Goal: Task Accomplishment & Management: Manage account settings

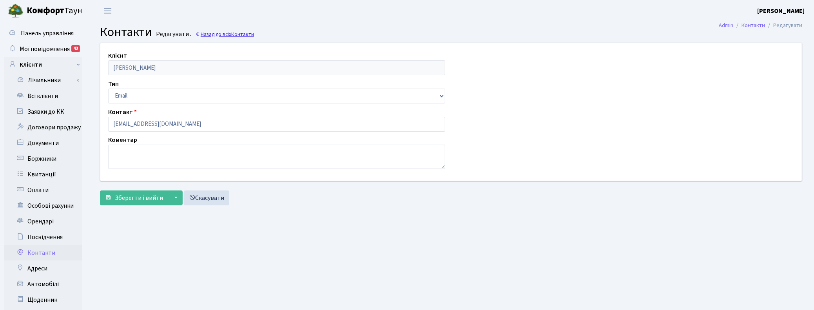
click at [230, 33] on link "Назад до всіх Контакти" at bounding box center [224, 34] width 59 height 7
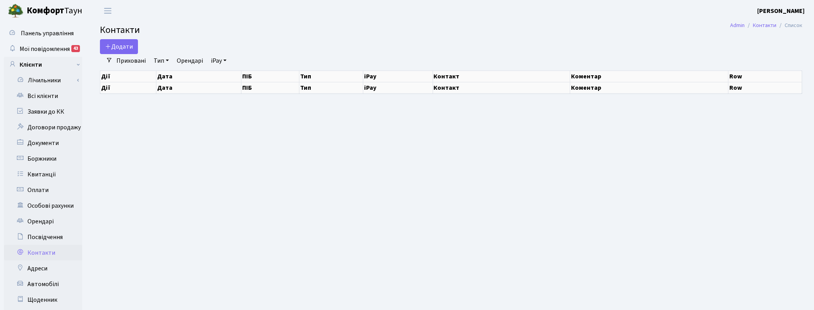
select select "25"
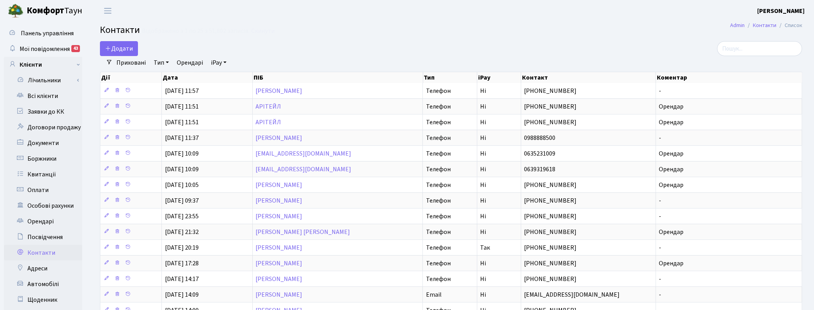
click at [259, 35] on h2 "Контакти Відображено з 1 по 25 з 51,802 записів. Скинути" at bounding box center [451, 31] width 702 height 13
click at [42, 91] on link "Всі клієнти" at bounding box center [43, 96] width 78 height 16
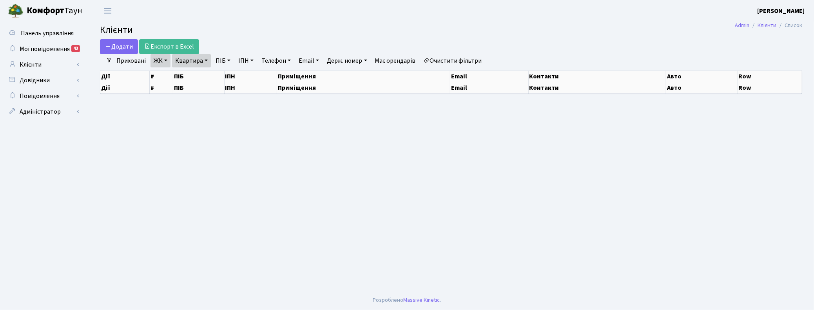
select select "25"
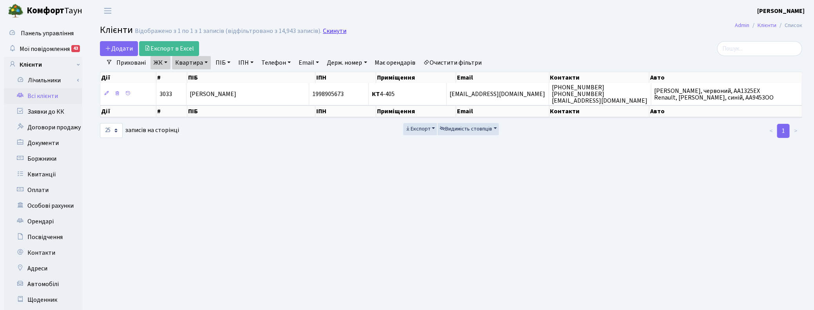
click at [328, 33] on link "Скинути" at bounding box center [335, 30] width 24 height 7
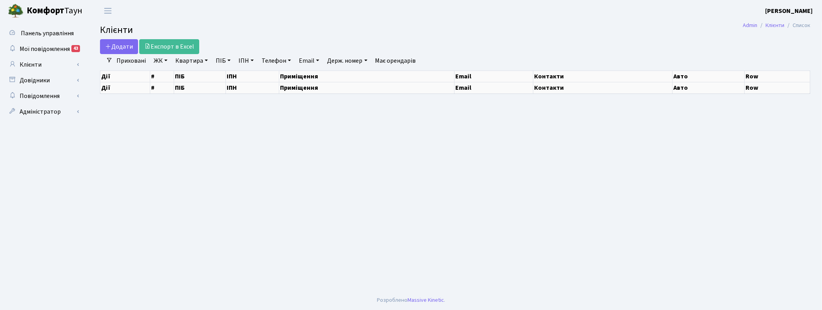
select select "25"
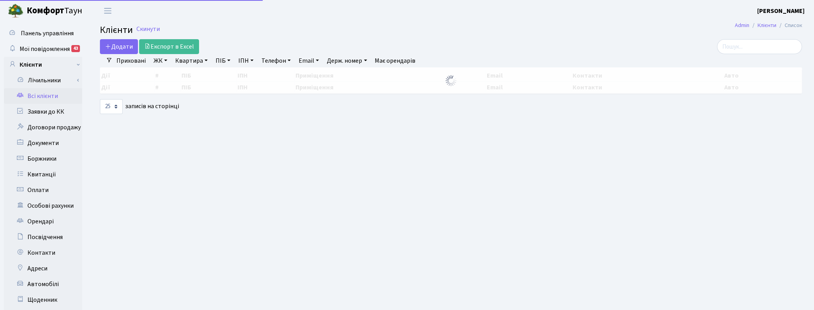
click at [227, 60] on link "ПІБ" at bounding box center [222, 60] width 21 height 13
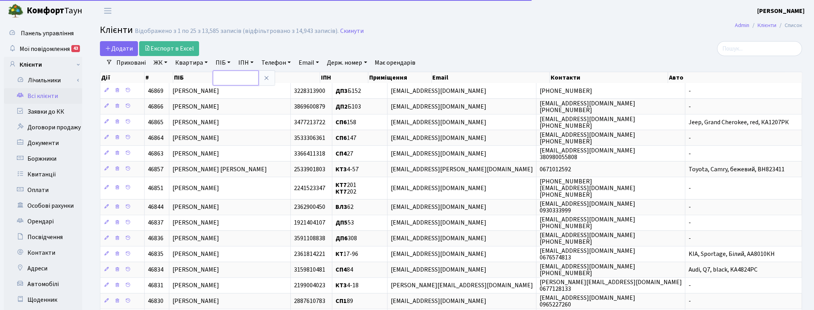
click at [222, 76] on input "text" at bounding box center [236, 78] width 46 height 15
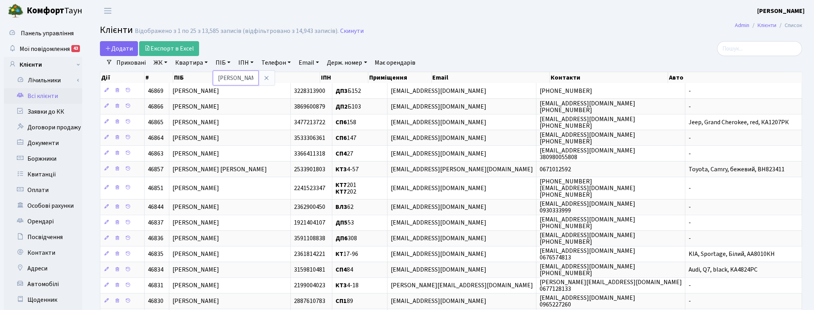
type input "бойченко"
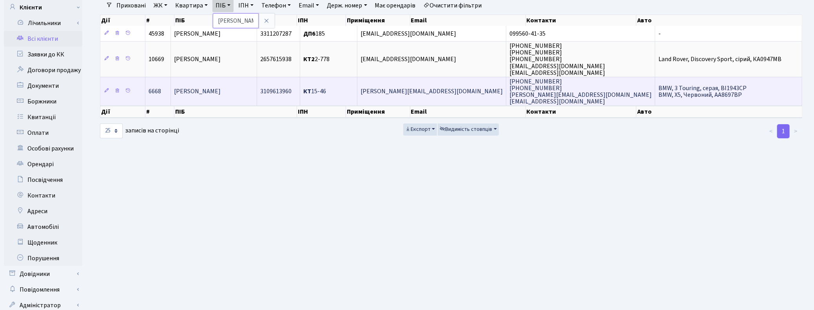
scroll to position [34, 0]
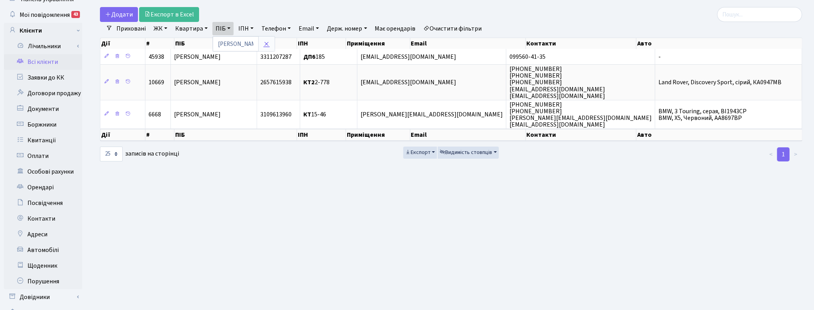
click at [265, 45] on icon at bounding box center [266, 44] width 6 height 6
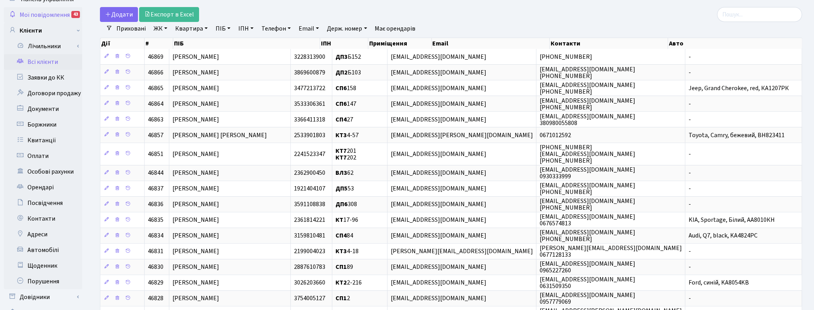
click at [41, 16] on span "Мої повідомлення" at bounding box center [45, 15] width 50 height 9
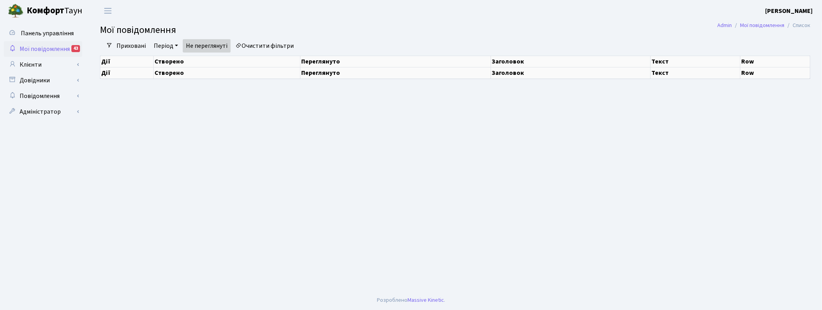
select select "25"
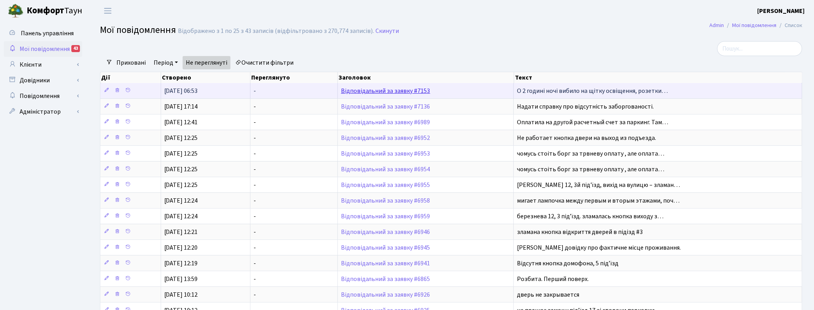
click at [370, 92] on link "Відповідальний за заявку #7153" at bounding box center [385, 91] width 89 height 9
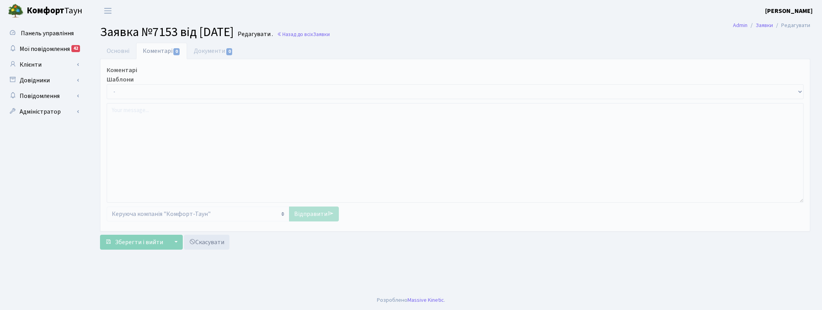
select select "18513"
select select "29"
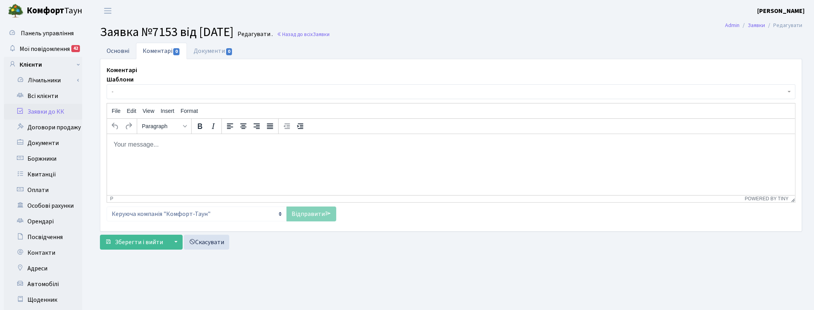
click at [106, 44] on link "Основні" at bounding box center [118, 51] width 36 height 16
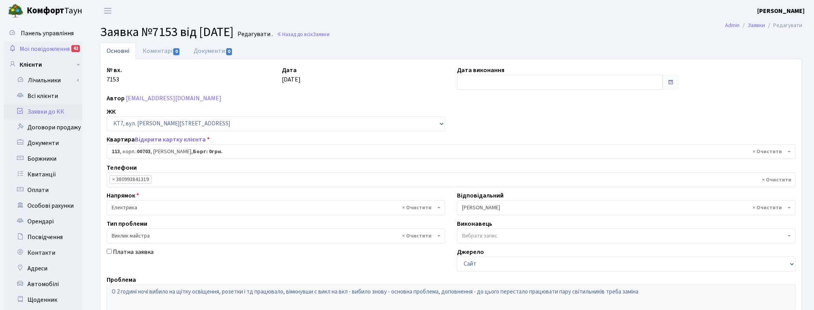
click at [40, 48] on span "Мої повідомлення" at bounding box center [45, 49] width 50 height 9
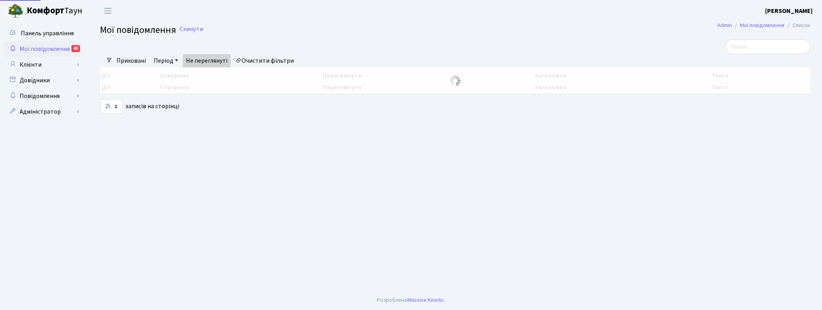
select select "25"
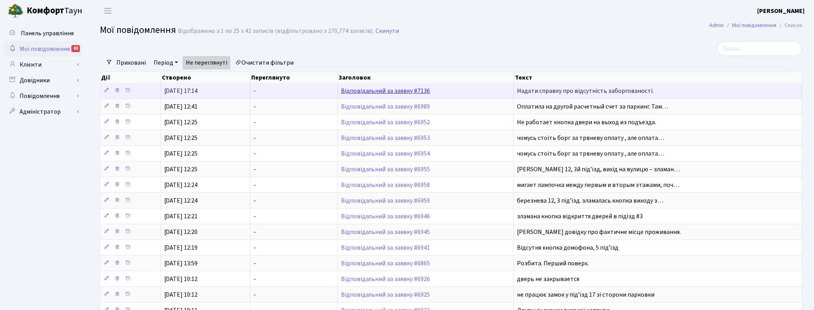
click at [385, 92] on link "Відповідальний за заявку #7136" at bounding box center [385, 91] width 89 height 9
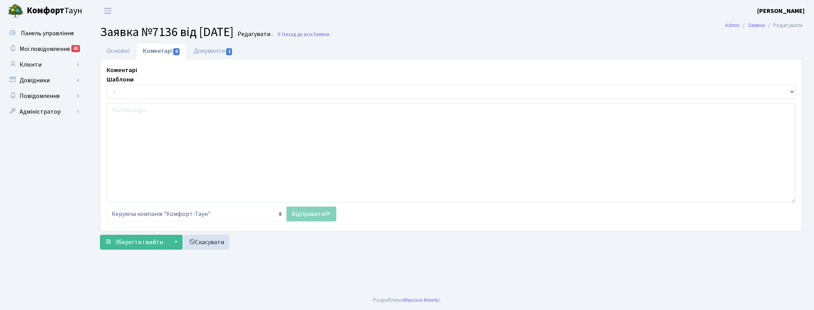
select select "6765"
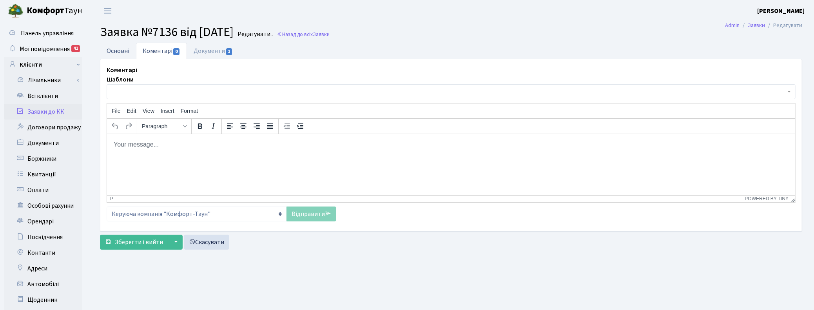
click at [124, 48] on link "Основні" at bounding box center [118, 51] width 36 height 16
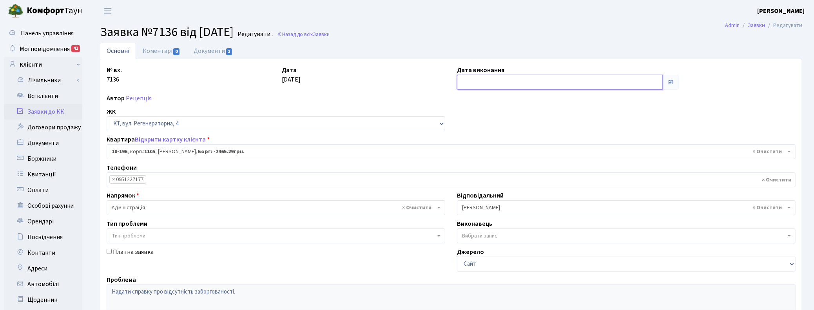
click at [467, 82] on input "text" at bounding box center [560, 82] width 206 height 15
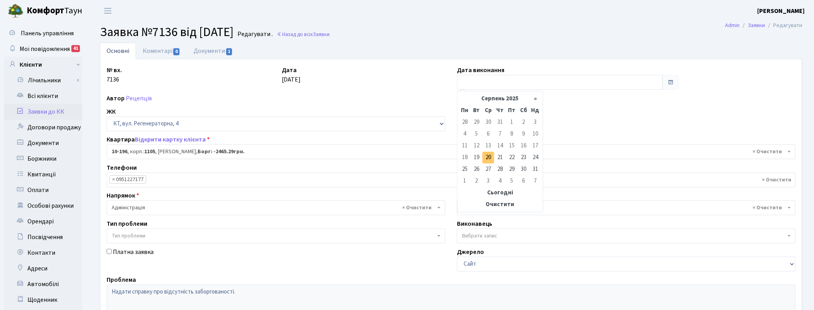
click at [490, 156] on td "20" at bounding box center [488, 158] width 12 height 12
type input "20.08.2025"
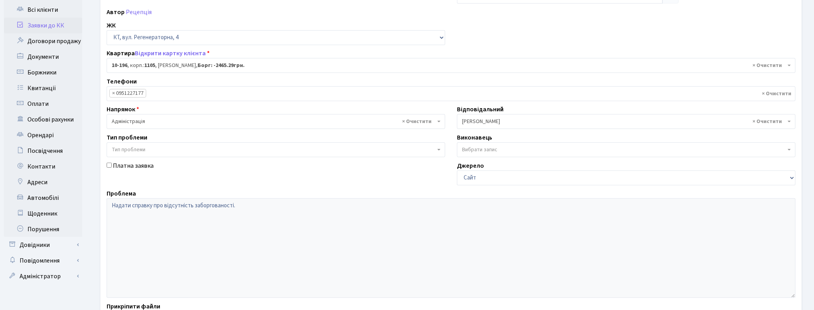
scroll to position [158, 0]
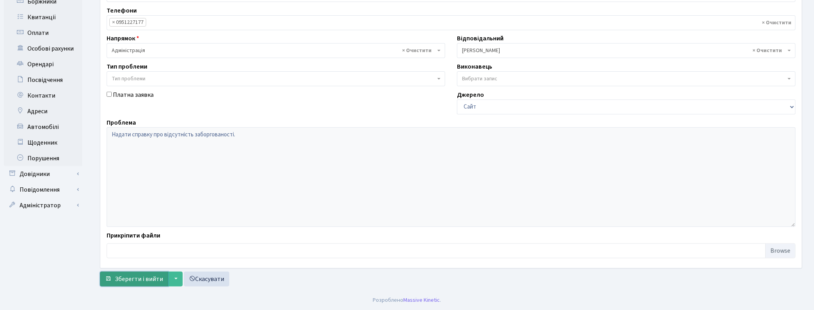
click at [134, 281] on span "Зберегти і вийти" at bounding box center [139, 279] width 48 height 9
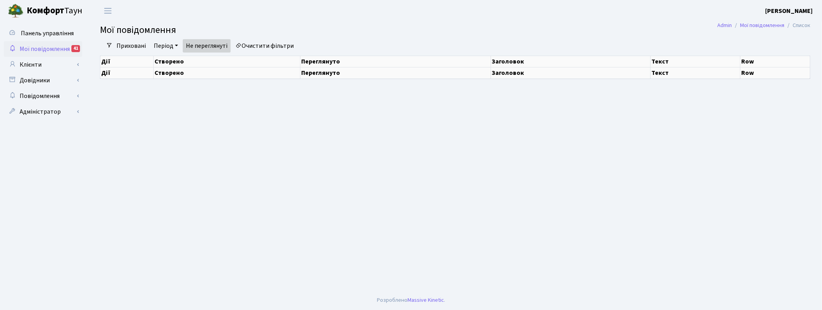
select select "25"
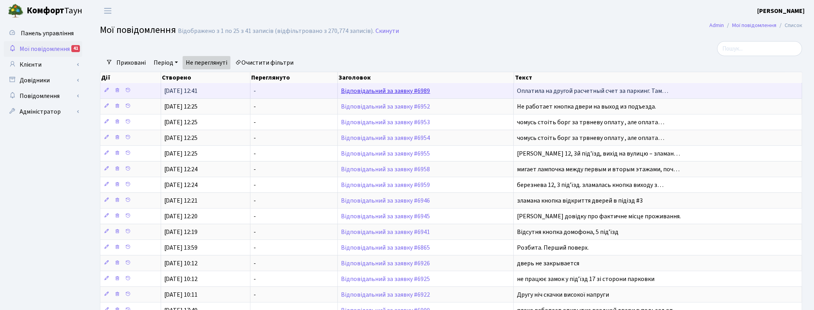
click at [388, 90] on link "Відповідальний за заявку #6989" at bounding box center [385, 91] width 89 height 9
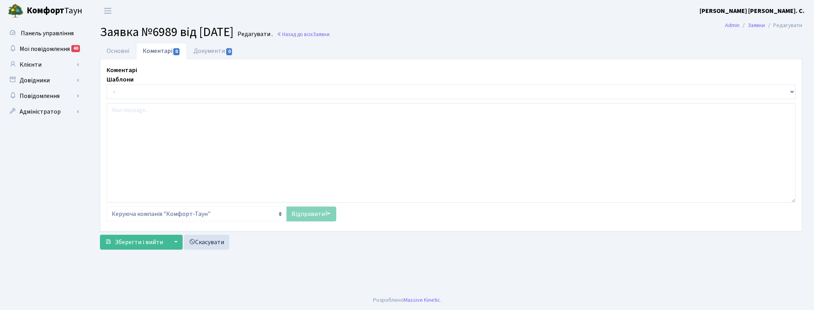
select select "18729"
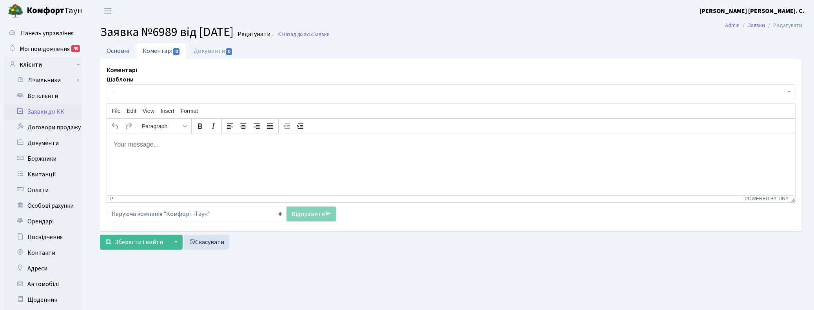
click at [119, 53] on link "Основні" at bounding box center [118, 51] width 36 height 16
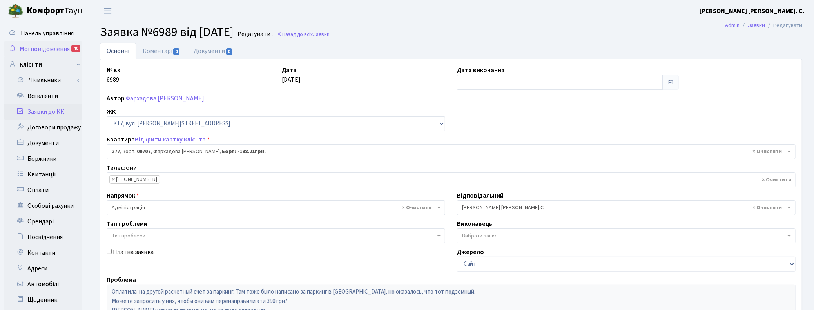
click at [53, 47] on span "Мої повідомлення" at bounding box center [45, 49] width 50 height 9
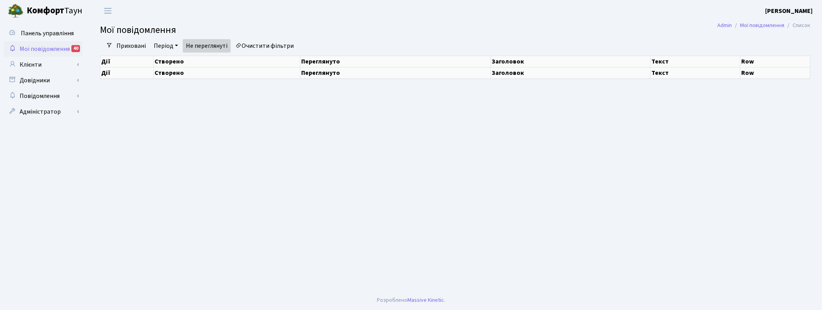
select select "25"
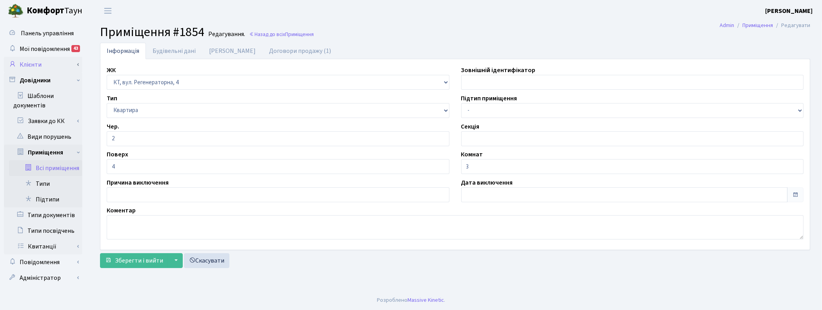
click at [30, 62] on link "Клієнти" at bounding box center [43, 65] width 78 height 16
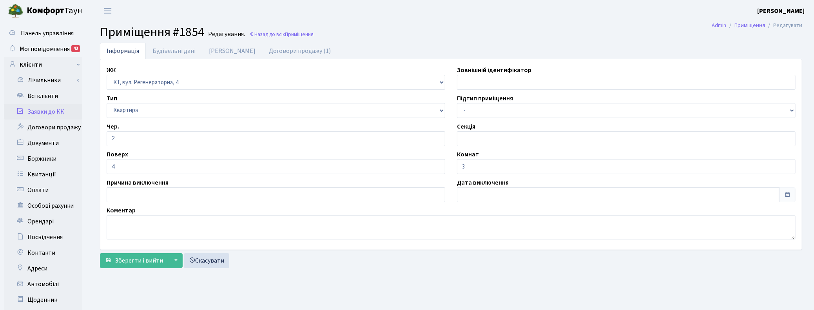
click at [46, 111] on link "Заявки до КК" at bounding box center [43, 112] width 78 height 16
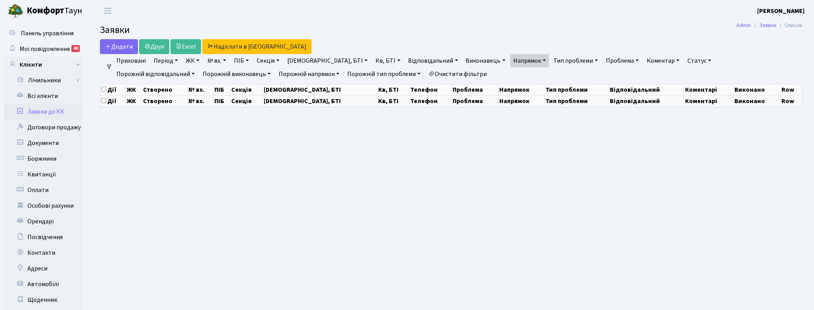
select select "25"
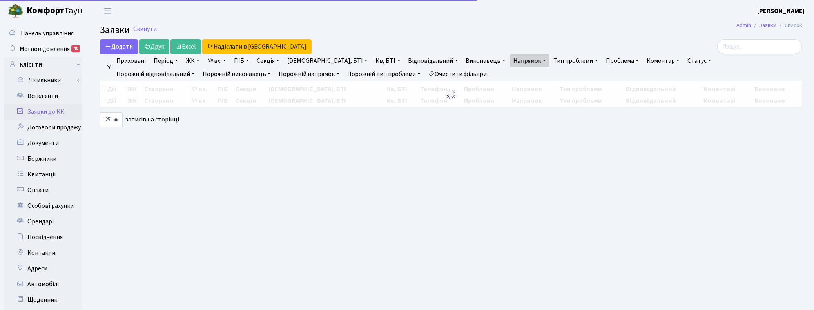
drag, startPoint x: 497, startPoint y: 62, endPoint x: 522, endPoint y: 82, distance: 32.7
click at [510, 62] on link "Напрямок" at bounding box center [529, 60] width 39 height 13
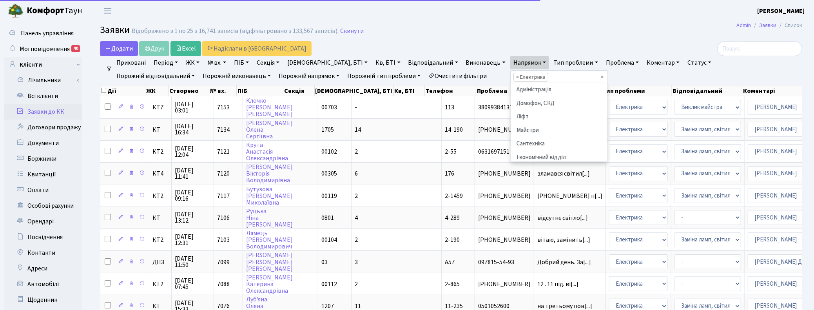
scroll to position [54, 0]
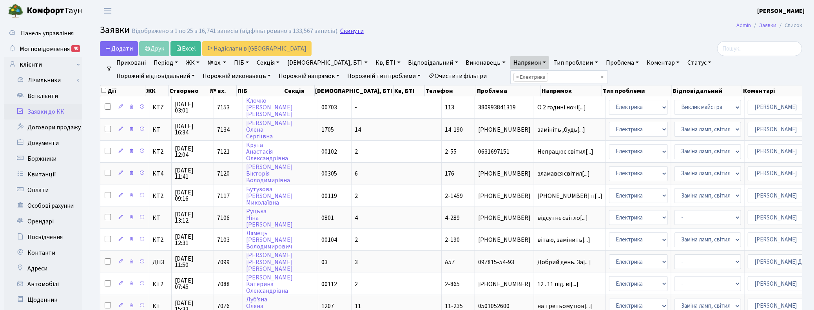
click at [350, 30] on link "Скинути" at bounding box center [352, 30] width 24 height 7
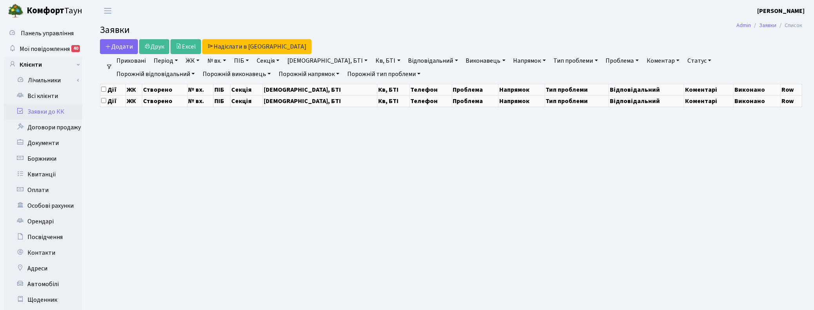
select select "25"
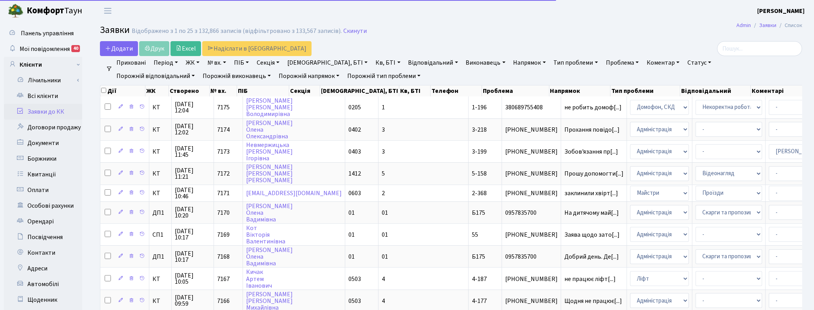
click at [372, 63] on link "Кв, БТІ" at bounding box center [387, 62] width 31 height 13
click at [373, 79] on input "text" at bounding box center [396, 78] width 46 height 15
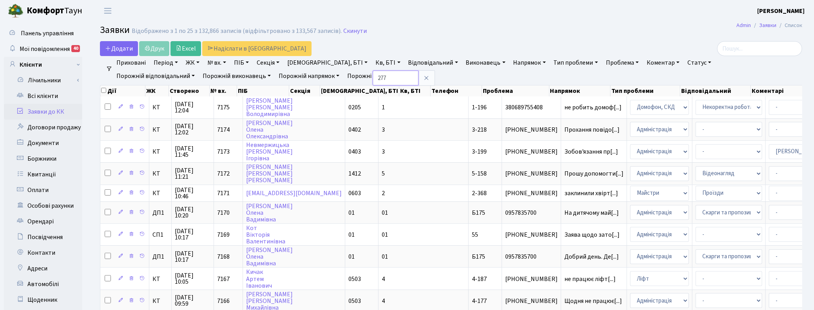
type input "277"
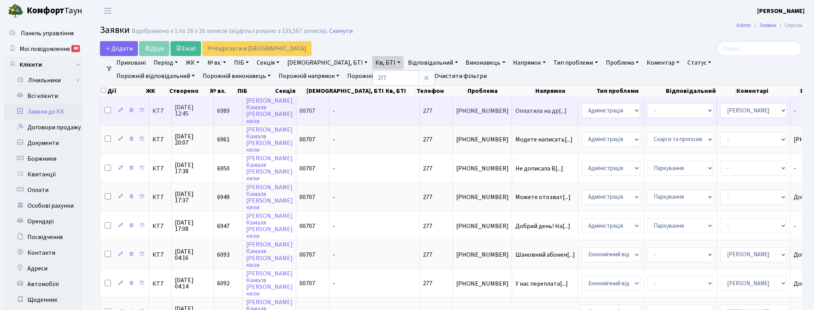
click at [190, 112] on span "14.08.2025 12:45" at bounding box center [193, 110] width 36 height 13
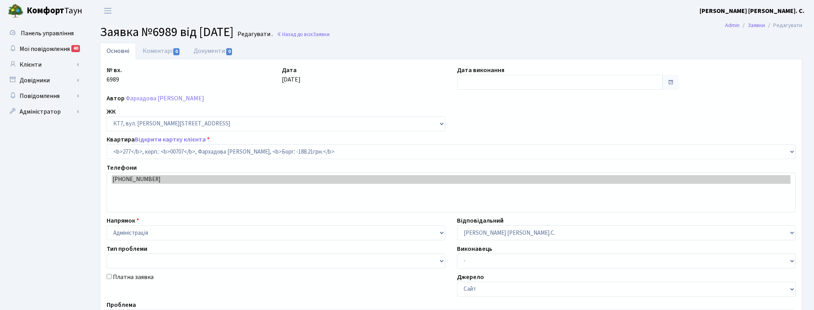
select select "18729"
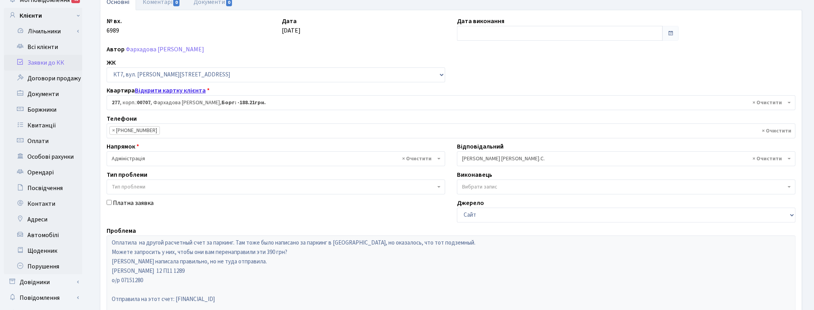
click at [172, 89] on link "Відкрити картку клієнта" at bounding box center [170, 90] width 71 height 9
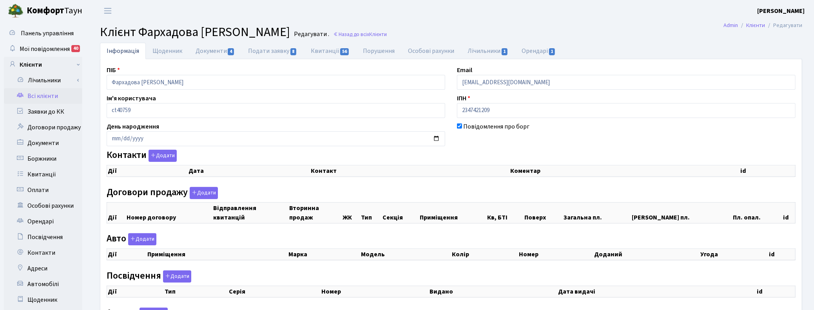
checkbox input "true"
select select "25"
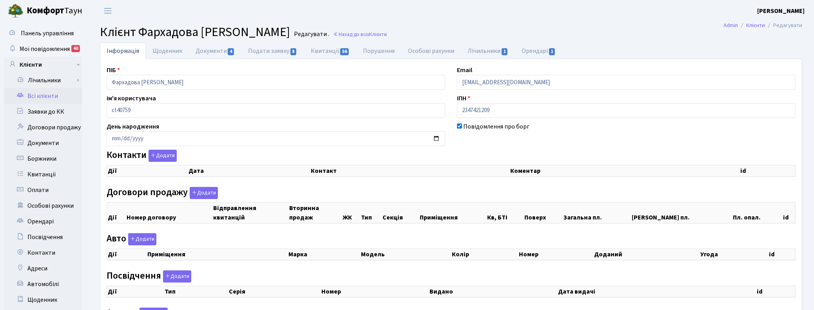
select select "25"
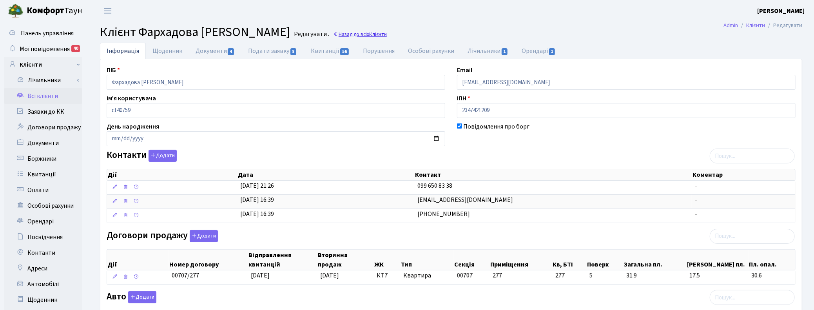
click at [387, 35] on link "Назад до всіх Клієнти" at bounding box center [360, 34] width 54 height 7
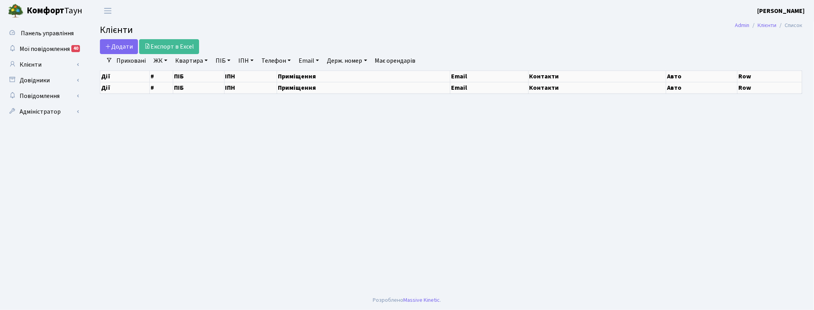
select select "25"
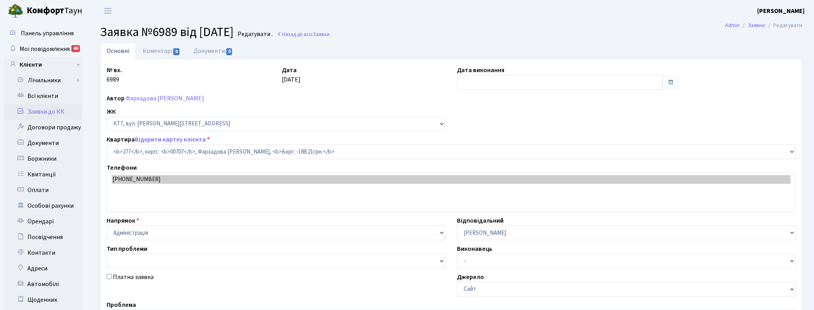
select select "18729"
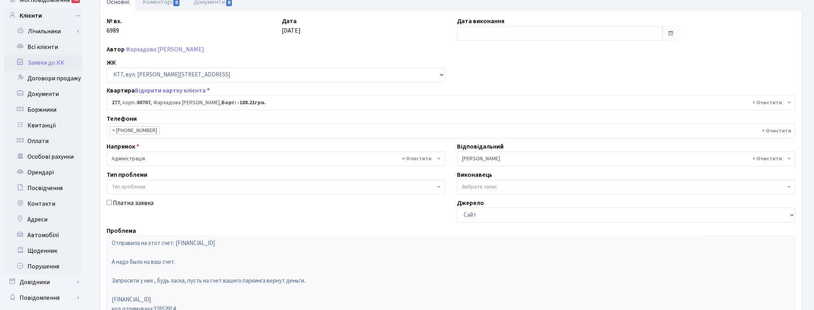
scroll to position [98, 0]
